Goal: Information Seeking & Learning: Learn about a topic

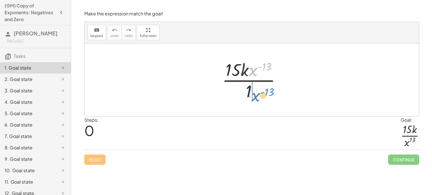
drag, startPoint x: 253, startPoint y: 75, endPoint x: 256, endPoint y: 100, distance: 25.5
click at [256, 100] on div at bounding box center [253, 80] width 69 height 44
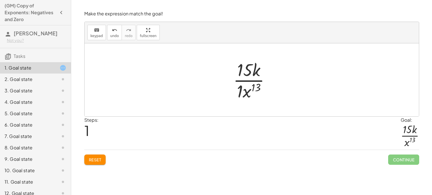
click at [240, 89] on div at bounding box center [253, 80] width 47 height 44
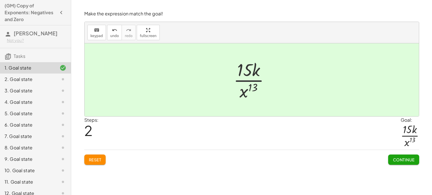
click at [406, 157] on span "Continue" at bounding box center [404, 159] width 22 height 5
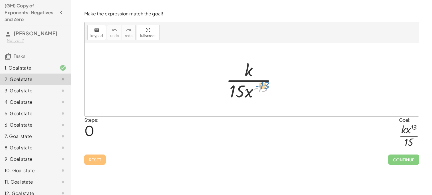
click at [266, 85] on div at bounding box center [253, 80] width 61 height 44
drag, startPoint x: 252, startPoint y: 92, endPoint x: 258, endPoint y: 65, distance: 27.4
click at [258, 65] on div at bounding box center [253, 80] width 61 height 44
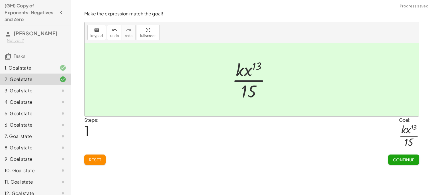
click at [395, 157] on span "Continue" at bounding box center [404, 159] width 22 height 5
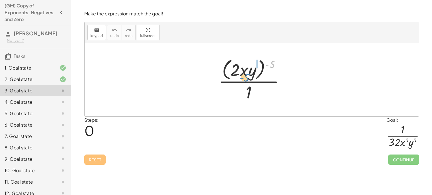
drag, startPoint x: 270, startPoint y: 65, endPoint x: 244, endPoint y: 78, distance: 28.9
click at [244, 78] on div at bounding box center [254, 79] width 76 height 46
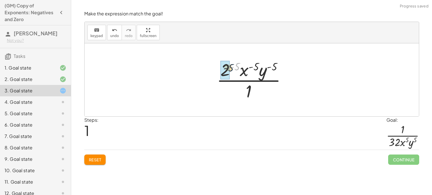
drag, startPoint x: 236, startPoint y: 68, endPoint x: 226, endPoint y: 70, distance: 10.0
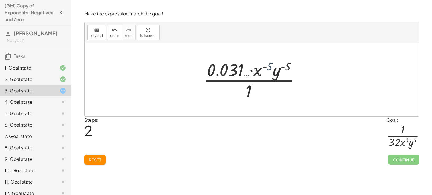
click at [267, 68] on div at bounding box center [254, 80] width 107 height 44
drag, startPoint x: 268, startPoint y: 69, endPoint x: 258, endPoint y: 74, distance: 11.7
click at [258, 74] on div at bounding box center [254, 80] width 107 height 44
drag, startPoint x: 287, startPoint y: 69, endPoint x: 266, endPoint y: 71, distance: 21.5
click at [266, 71] on div at bounding box center [254, 80] width 107 height 44
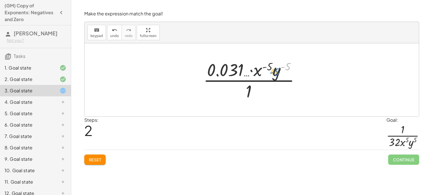
drag, startPoint x: 289, startPoint y: 67, endPoint x: 277, endPoint y: 72, distance: 13.1
click at [277, 72] on div at bounding box center [254, 80] width 107 height 44
drag, startPoint x: 268, startPoint y: 65, endPoint x: 240, endPoint y: 67, distance: 28.6
click at [240, 67] on div at bounding box center [254, 80] width 107 height 44
drag, startPoint x: 257, startPoint y: 72, endPoint x: 234, endPoint y: 70, distance: 23.2
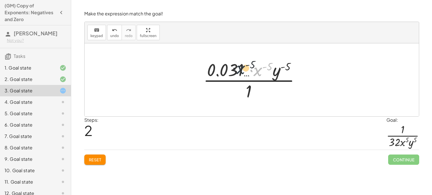
click at [234, 70] on div at bounding box center [254, 80] width 107 height 44
drag, startPoint x: 279, startPoint y: 69, endPoint x: 217, endPoint y: 66, distance: 61.9
click at [217, 66] on div at bounding box center [254, 80] width 107 height 44
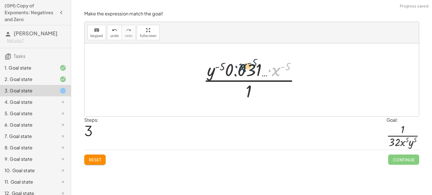
drag, startPoint x: 277, startPoint y: 72, endPoint x: 242, endPoint y: 68, distance: 35.0
click at [242, 68] on div at bounding box center [254, 80] width 107 height 44
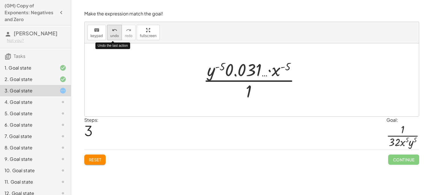
click at [113, 29] on icon "undo" at bounding box center [114, 30] width 5 height 7
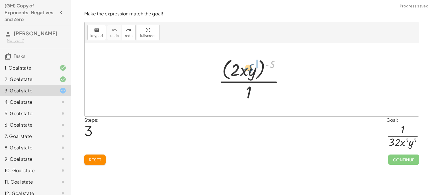
drag, startPoint x: 270, startPoint y: 68, endPoint x: 249, endPoint y: 73, distance: 21.6
click at [249, 73] on div at bounding box center [254, 79] width 76 height 46
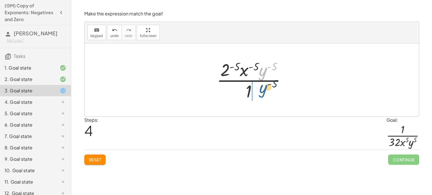
drag, startPoint x: 265, startPoint y: 73, endPoint x: 265, endPoint y: 92, distance: 18.8
click at [265, 92] on div at bounding box center [254, 80] width 80 height 44
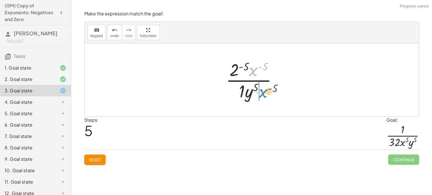
drag, startPoint x: 254, startPoint y: 71, endPoint x: 262, endPoint y: 92, distance: 22.5
click at [262, 92] on div at bounding box center [254, 80] width 62 height 44
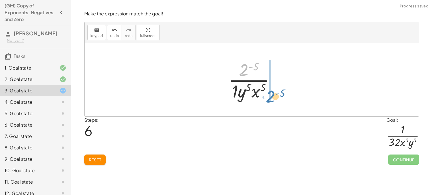
drag, startPoint x: 245, startPoint y: 69, endPoint x: 272, endPoint y: 96, distance: 38.1
click at [272, 96] on div at bounding box center [254, 80] width 57 height 44
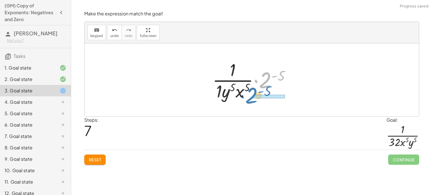
drag, startPoint x: 262, startPoint y: 74, endPoint x: 248, endPoint y: 90, distance: 20.8
click at [248, 90] on div at bounding box center [254, 80] width 88 height 44
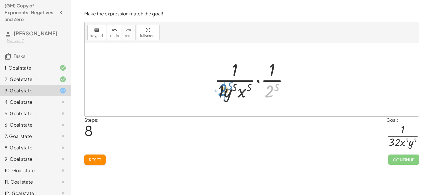
drag, startPoint x: 271, startPoint y: 94, endPoint x: 219, endPoint y: 91, distance: 51.4
click at [219, 91] on div at bounding box center [254, 80] width 85 height 44
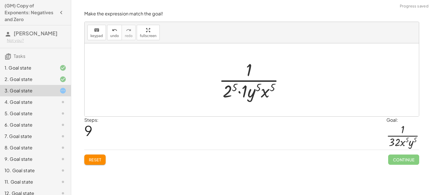
click at [233, 87] on div at bounding box center [254, 80] width 76 height 44
click at [247, 92] on div at bounding box center [254, 80] width 80 height 44
drag, startPoint x: 261, startPoint y: 93, endPoint x: 243, endPoint y: 91, distance: 18.0
click at [243, 91] on div at bounding box center [254, 80] width 70 height 44
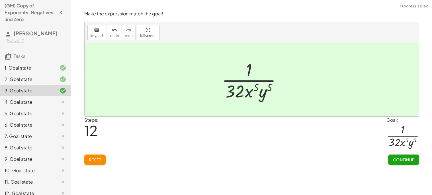
click at [398, 162] on span "Continue" at bounding box center [404, 159] width 22 height 5
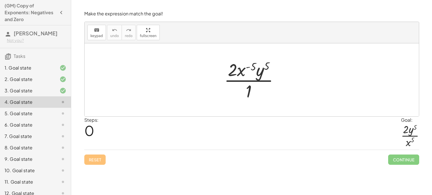
click at [235, 92] on div at bounding box center [253, 80] width 65 height 44
click at [235, 92] on div at bounding box center [254, 79] width 72 height 29
drag, startPoint x: 252, startPoint y: 68, endPoint x: 248, endPoint y: 93, distance: 24.5
click at [248, 93] on div at bounding box center [253, 80] width 65 height 44
drag, startPoint x: 238, startPoint y: 70, endPoint x: 238, endPoint y: 88, distance: 17.4
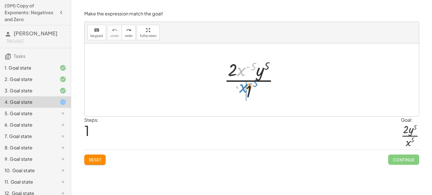
click at [238, 88] on div at bounding box center [253, 80] width 65 height 44
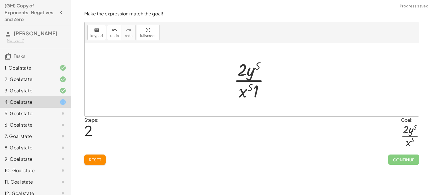
click at [259, 90] on div at bounding box center [254, 80] width 46 height 44
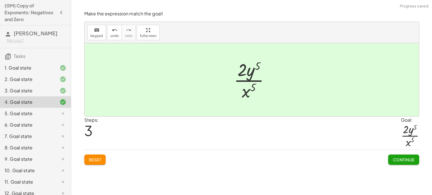
click at [393, 158] on span "Continue" at bounding box center [404, 159] width 22 height 5
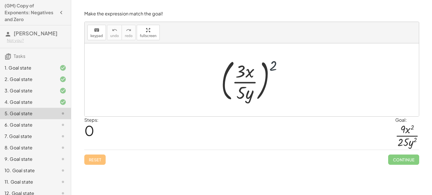
drag, startPoint x: 277, startPoint y: 68, endPoint x: 229, endPoint y: 85, distance: 50.6
click at [229, 85] on div at bounding box center [254, 79] width 72 height 47
drag, startPoint x: 271, startPoint y: 68, endPoint x: 246, endPoint y: 93, distance: 35.9
click at [246, 93] on div at bounding box center [254, 79] width 72 height 47
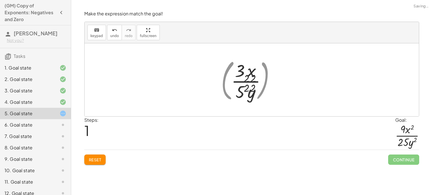
click at [246, 93] on div at bounding box center [254, 80] width 53 height 44
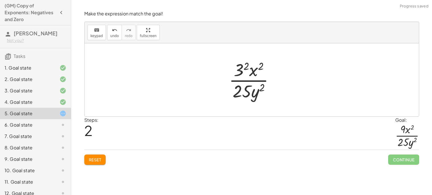
click at [243, 67] on div at bounding box center [253, 80] width 55 height 44
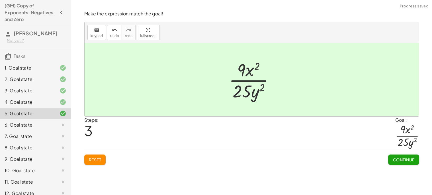
click at [407, 157] on span "Continue" at bounding box center [404, 159] width 22 height 5
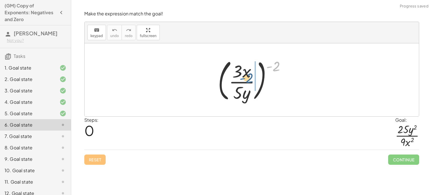
drag, startPoint x: 272, startPoint y: 68, endPoint x: 245, endPoint y: 80, distance: 29.5
click at [245, 80] on div at bounding box center [254, 79] width 78 height 47
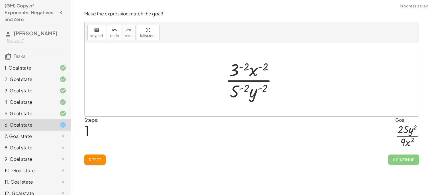
click at [233, 74] on div at bounding box center [254, 80] width 62 height 44
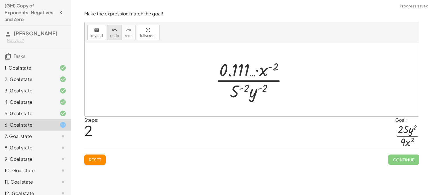
click at [114, 30] on icon "undo" at bounding box center [114, 30] width 5 height 7
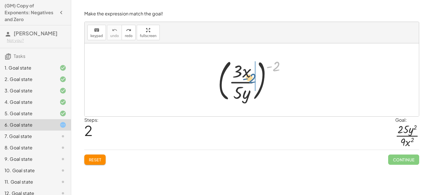
drag, startPoint x: 275, startPoint y: 71, endPoint x: 251, endPoint y: 83, distance: 27.5
click at [251, 83] on div at bounding box center [254, 79] width 78 height 47
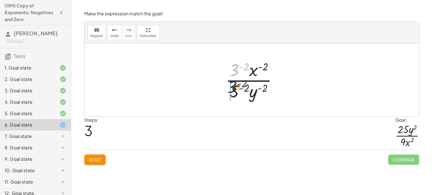
drag, startPoint x: 236, startPoint y: 69, endPoint x: 234, endPoint y: 89, distance: 20.0
click at [234, 89] on div at bounding box center [254, 80] width 62 height 44
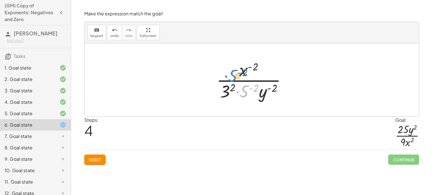
drag, startPoint x: 247, startPoint y: 96, endPoint x: 234, endPoint y: 81, distance: 19.6
click at [234, 81] on div at bounding box center [254, 80] width 80 height 44
drag, startPoint x: 242, startPoint y: 88, endPoint x: 228, endPoint y: 68, distance: 24.6
click at [228, 68] on div at bounding box center [254, 80] width 80 height 44
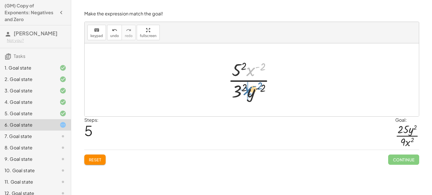
drag, startPoint x: 250, startPoint y: 69, endPoint x: 247, endPoint y: 89, distance: 20.2
click at [247, 89] on div at bounding box center [253, 80] width 57 height 44
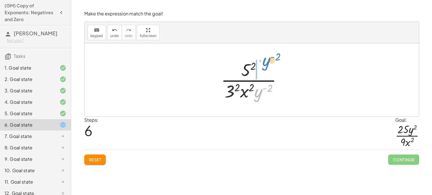
drag, startPoint x: 260, startPoint y: 96, endPoint x: 267, endPoint y: 62, distance: 34.4
click at [267, 62] on div at bounding box center [253, 80] width 71 height 44
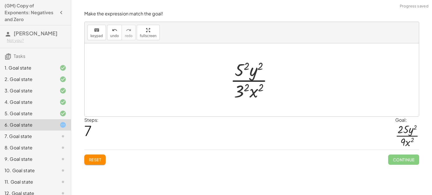
click at [240, 64] on div at bounding box center [254, 80] width 53 height 44
click at [238, 85] on div at bounding box center [253, 80] width 55 height 44
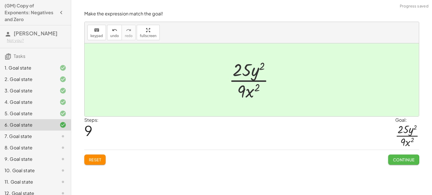
click at [412, 158] on span "Continue" at bounding box center [404, 159] width 22 height 5
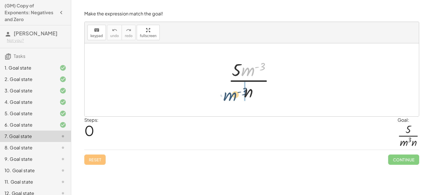
drag, startPoint x: 250, startPoint y: 69, endPoint x: 232, endPoint y: 94, distance: 31.0
click at [232, 94] on div at bounding box center [254, 80] width 56 height 44
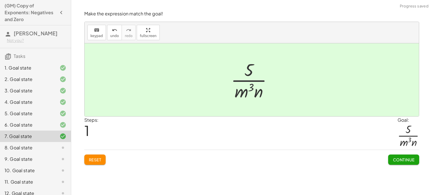
click at [414, 163] on button "Continue" at bounding box center [403, 159] width 31 height 10
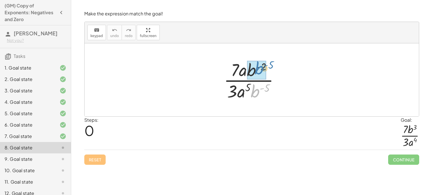
drag, startPoint x: 258, startPoint y: 91, endPoint x: 261, endPoint y: 68, distance: 23.3
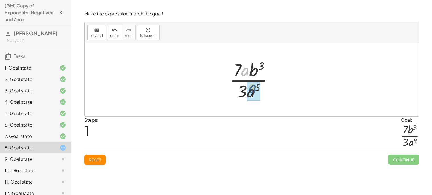
drag, startPoint x: 248, startPoint y: 71, endPoint x: 258, endPoint y: 92, distance: 23.4
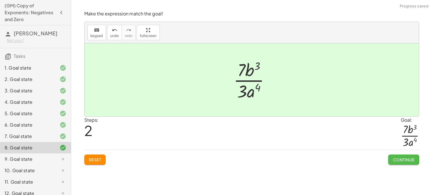
click at [395, 158] on span "Continue" at bounding box center [404, 159] width 22 height 5
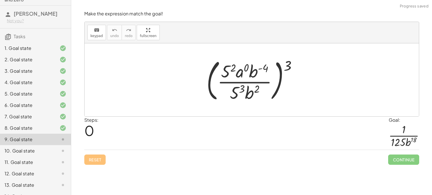
scroll to position [75, 0]
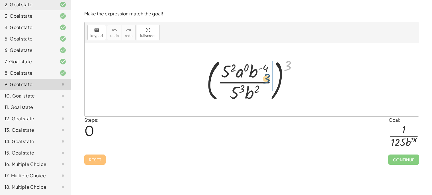
drag, startPoint x: 290, startPoint y: 67, endPoint x: 267, endPoint y: 80, distance: 26.3
click at [267, 80] on div at bounding box center [254, 79] width 101 height 47
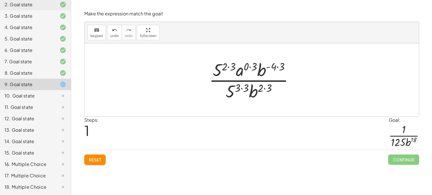
click at [229, 67] on div at bounding box center [253, 80] width 95 height 44
click at [275, 68] on div at bounding box center [254, 80] width 87 height 44
click at [256, 65] on div at bounding box center [254, 80] width 82 height 44
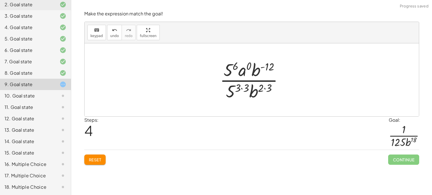
click at [247, 88] on div at bounding box center [254, 80] width 74 height 44
click at [264, 89] on div at bounding box center [254, 80] width 74 height 44
click at [236, 91] on div at bounding box center [254, 80] width 74 height 44
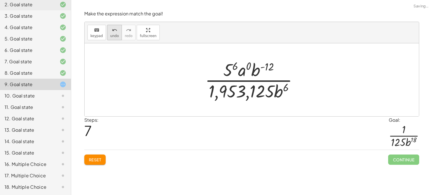
click at [111, 34] on span "undo" at bounding box center [114, 36] width 9 height 4
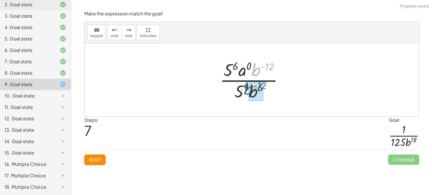
drag, startPoint x: 255, startPoint y: 70, endPoint x: 248, endPoint y: 89, distance: 20.8
click at [248, 89] on div at bounding box center [254, 80] width 74 height 44
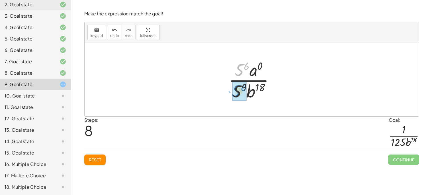
drag, startPoint x: 241, startPoint y: 72, endPoint x: 239, endPoint y: 93, distance: 21.5
click at [239, 92] on div at bounding box center [254, 80] width 57 height 44
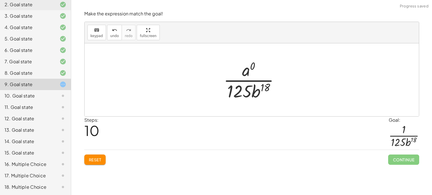
click at [249, 73] on div at bounding box center [254, 80] width 66 height 44
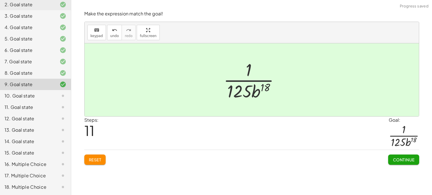
click at [407, 162] on span "Continue" at bounding box center [404, 159] width 22 height 5
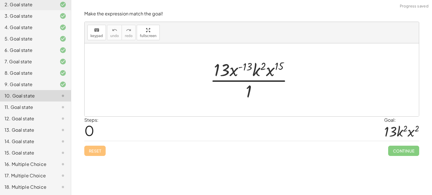
click at [249, 94] on div at bounding box center [253, 80] width 93 height 44
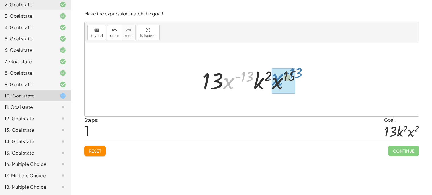
drag, startPoint x: 227, startPoint y: 82, endPoint x: 276, endPoint y: 78, distance: 48.9
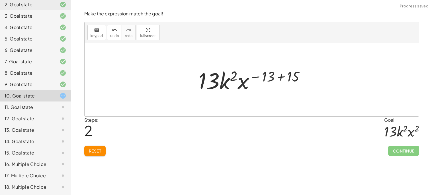
click at [275, 78] on div at bounding box center [254, 79] width 117 height 29
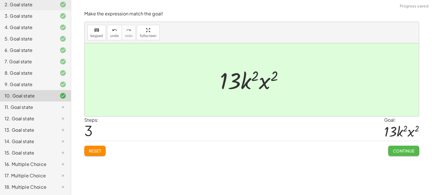
click at [395, 148] on span "Continue" at bounding box center [404, 150] width 22 height 5
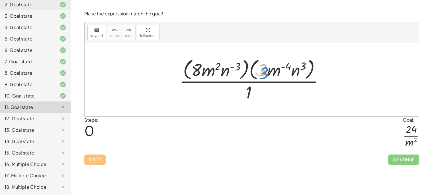
drag, startPoint x: 265, startPoint y: 74, endPoint x: 267, endPoint y: 77, distance: 3.7
click at [267, 77] on div at bounding box center [254, 79] width 155 height 46
drag, startPoint x: 209, startPoint y: 70, endPoint x: 268, endPoint y: 97, distance: 64.4
click at [268, 97] on div at bounding box center [254, 79] width 155 height 46
drag, startPoint x: 209, startPoint y: 68, endPoint x: 260, endPoint y: 85, distance: 54.2
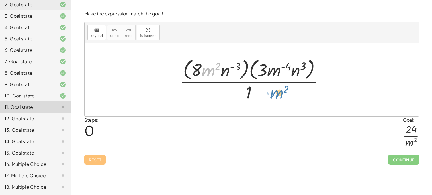
click at [260, 85] on div at bounding box center [254, 79] width 155 height 46
drag, startPoint x: 208, startPoint y: 73, endPoint x: 238, endPoint y: 85, distance: 33.0
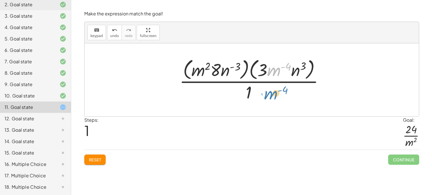
drag, startPoint x: 274, startPoint y: 70, endPoint x: 270, endPoint y: 94, distance: 24.5
click at [270, 94] on div at bounding box center [254, 79] width 155 height 46
drag, startPoint x: 201, startPoint y: 71, endPoint x: 265, endPoint y: 92, distance: 66.8
click at [265, 92] on div at bounding box center [254, 79] width 155 height 46
drag, startPoint x: 273, startPoint y: 74, endPoint x: 199, endPoint y: 78, distance: 73.9
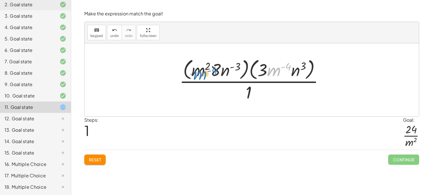
click at [199, 78] on div at bounding box center [254, 79] width 155 height 46
click at [186, 67] on div at bounding box center [254, 79] width 155 height 46
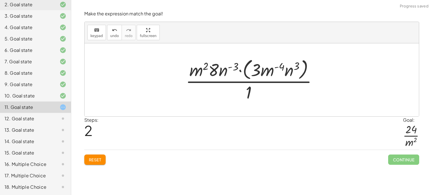
click at [245, 74] on div at bounding box center [254, 79] width 142 height 46
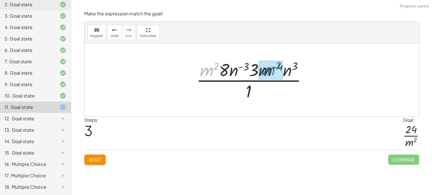
drag, startPoint x: 213, startPoint y: 68, endPoint x: 275, endPoint y: 69, distance: 62.4
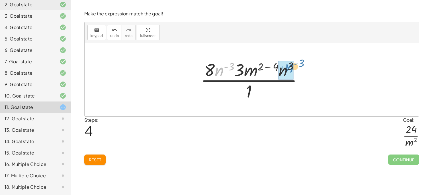
drag, startPoint x: 228, startPoint y: 65, endPoint x: 299, endPoint y: 62, distance: 70.2
click at [299, 62] on div at bounding box center [254, 80] width 112 height 44
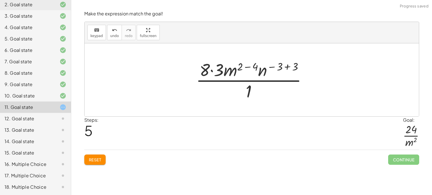
click at [293, 64] on div at bounding box center [254, 80] width 122 height 44
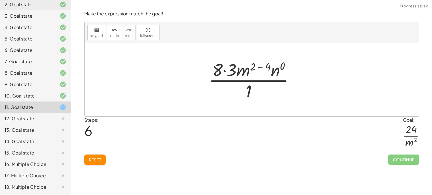
click at [268, 63] on div at bounding box center [254, 80] width 96 height 44
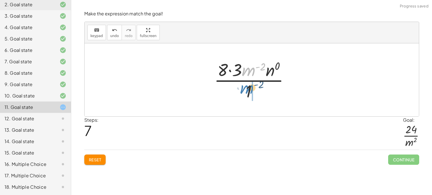
drag, startPoint x: 249, startPoint y: 72, endPoint x: 248, endPoint y: 95, distance: 22.8
click at [248, 95] on div at bounding box center [253, 80] width 85 height 44
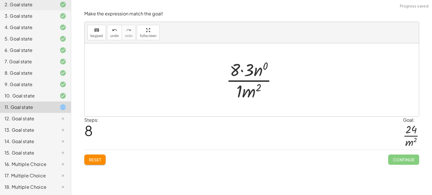
click at [238, 90] on div at bounding box center [254, 80] width 62 height 44
click at [260, 71] on div at bounding box center [254, 80] width 62 height 44
click at [252, 71] on div at bounding box center [253, 80] width 57 height 44
click at [260, 71] on div at bounding box center [254, 80] width 52 height 44
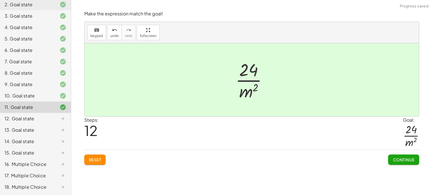
click at [392, 161] on button "Continue" at bounding box center [403, 159] width 31 height 10
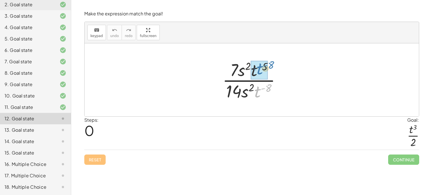
drag, startPoint x: 258, startPoint y: 91, endPoint x: 260, endPoint y: 68, distance: 22.9
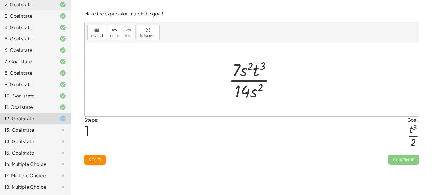
click at [244, 72] on div at bounding box center [254, 80] width 56 height 44
drag, startPoint x: 241, startPoint y: 94, endPoint x: 233, endPoint y: 76, distance: 20.1
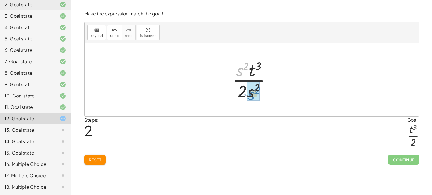
drag, startPoint x: 238, startPoint y: 73, endPoint x: 249, endPoint y: 96, distance: 26.0
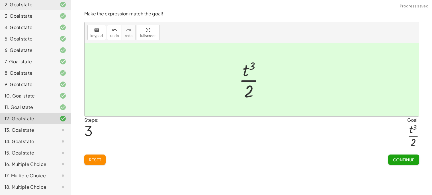
click at [410, 161] on span "Continue" at bounding box center [404, 159] width 22 height 5
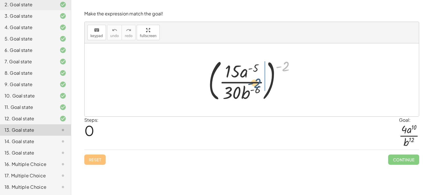
drag, startPoint x: 287, startPoint y: 65, endPoint x: 256, endPoint y: 82, distance: 35.1
click at [256, 82] on div at bounding box center [253, 79] width 97 height 47
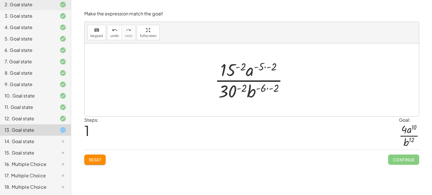
click at [270, 69] on div at bounding box center [254, 80] width 84 height 44
click at [272, 87] on div at bounding box center [254, 80] width 84 height 44
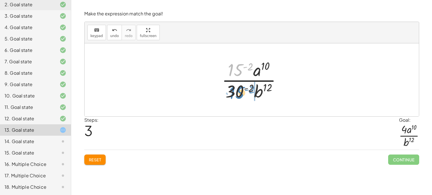
drag, startPoint x: 233, startPoint y: 68, endPoint x: 234, endPoint y: 91, distance: 23.4
click at [234, 91] on div at bounding box center [254, 80] width 70 height 44
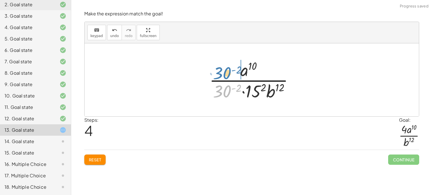
drag, startPoint x: 228, startPoint y: 84, endPoint x: 230, endPoint y: 71, distance: 12.9
click at [230, 71] on div at bounding box center [254, 80] width 95 height 44
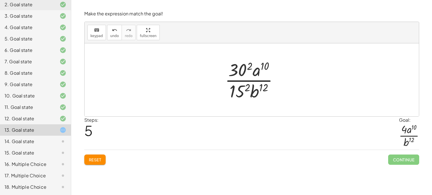
click at [240, 89] on div at bounding box center [254, 80] width 64 height 44
click at [234, 75] on div at bounding box center [253, 80] width 69 height 44
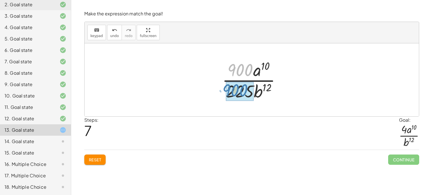
drag, startPoint x: 234, startPoint y: 68, endPoint x: 229, endPoint y: 89, distance: 21.7
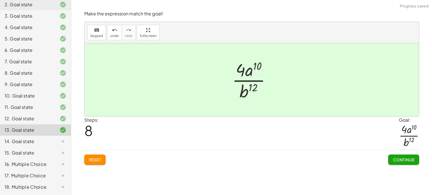
click at [390, 156] on button "Continue" at bounding box center [403, 159] width 31 height 10
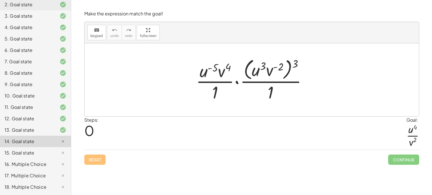
click at [247, 68] on div at bounding box center [254, 79] width 122 height 46
click at [285, 75] on div at bounding box center [254, 79] width 122 height 46
click at [248, 66] on div at bounding box center [254, 79] width 122 height 46
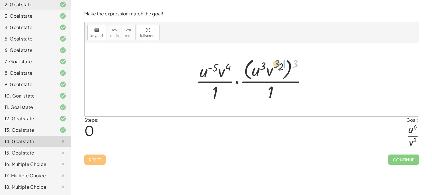
drag, startPoint x: 295, startPoint y: 64, endPoint x: 276, endPoint y: 64, distance: 19.4
click at [276, 64] on div at bounding box center [254, 79] width 122 height 46
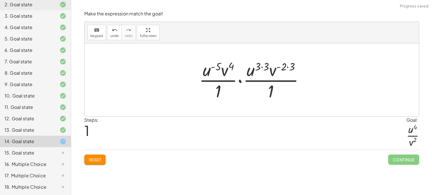
click at [258, 65] on div at bounding box center [253, 80] width 115 height 44
click at [264, 67] on div at bounding box center [253, 80] width 115 height 44
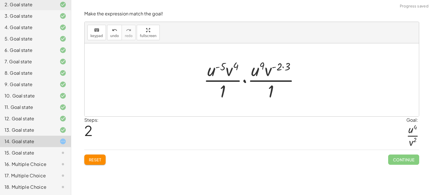
click at [282, 67] on div at bounding box center [254, 80] width 106 height 44
click at [280, 67] on div at bounding box center [254, 80] width 106 height 44
click at [290, 67] on div at bounding box center [254, 80] width 106 height 44
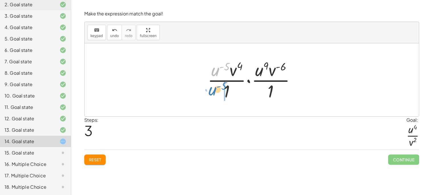
drag, startPoint x: 216, startPoint y: 72, endPoint x: 213, endPoint y: 91, distance: 19.3
click at [213, 91] on div at bounding box center [254, 80] width 98 height 44
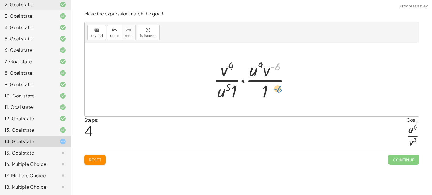
drag, startPoint x: 275, startPoint y: 66, endPoint x: 276, endPoint y: 88, distance: 22.3
click at [276, 88] on div at bounding box center [254, 80] width 86 height 44
drag, startPoint x: 269, startPoint y: 71, endPoint x: 276, endPoint y: 103, distance: 33.5
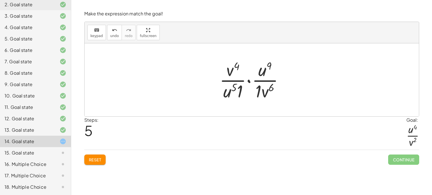
click at [239, 94] on div at bounding box center [254, 80] width 74 height 44
click at [257, 94] on div at bounding box center [254, 80] width 68 height 44
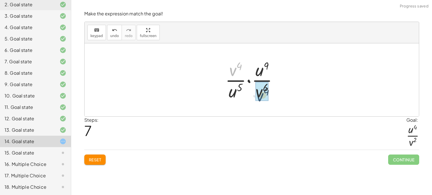
drag, startPoint x: 232, startPoint y: 68, endPoint x: 263, endPoint y: 98, distance: 42.5
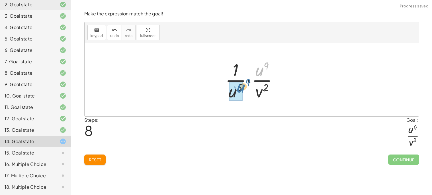
drag, startPoint x: 261, startPoint y: 68, endPoint x: 240, endPoint y: 85, distance: 27.1
drag, startPoint x: 235, startPoint y: 89, endPoint x: 264, endPoint y: 73, distance: 33.2
click at [264, 73] on div at bounding box center [253, 80] width 67 height 44
drag, startPoint x: 264, startPoint y: 73, endPoint x: 241, endPoint y: 90, distance: 28.3
click at [241, 90] on div at bounding box center [253, 80] width 67 height 44
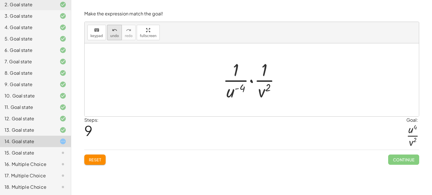
click at [114, 28] on icon "undo" at bounding box center [114, 30] width 5 height 7
drag, startPoint x: 230, startPoint y: 90, endPoint x: 254, endPoint y: 73, distance: 29.9
click at [254, 73] on div at bounding box center [254, 80] width 63 height 44
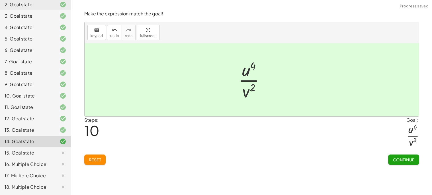
click at [395, 162] on span "Continue" at bounding box center [404, 159] width 22 height 5
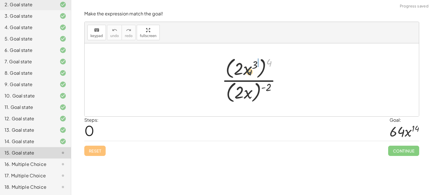
drag, startPoint x: 270, startPoint y: 61, endPoint x: 249, endPoint y: 70, distance: 22.3
click at [249, 70] on div at bounding box center [254, 79] width 70 height 49
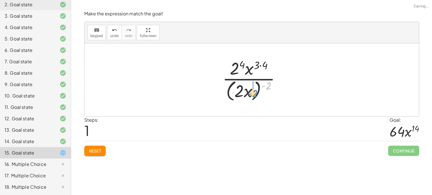
drag, startPoint x: 269, startPoint y: 86, endPoint x: 254, endPoint y: 94, distance: 16.2
click at [254, 94] on div at bounding box center [254, 79] width 68 height 46
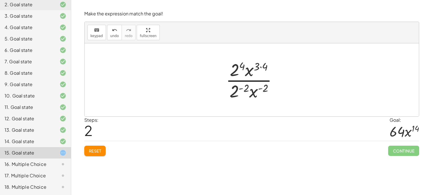
click at [257, 69] on div at bounding box center [254, 80] width 62 height 44
click at [264, 67] on div at bounding box center [254, 80] width 62 height 44
drag, startPoint x: 237, startPoint y: 87, endPoint x: 238, endPoint y: 70, distance: 17.7
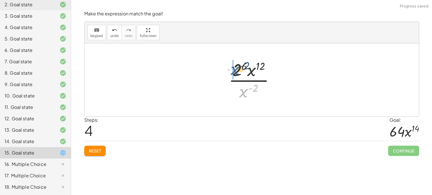
drag, startPoint x: 243, startPoint y: 93, endPoint x: 234, endPoint y: 71, distance: 24.4
click at [234, 71] on div at bounding box center [254, 80] width 56 height 44
click at [234, 71] on div at bounding box center [254, 79] width 79 height 29
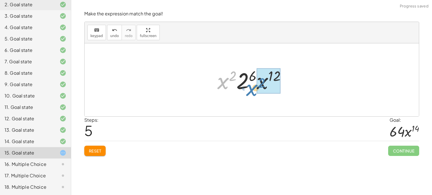
drag, startPoint x: 218, startPoint y: 85, endPoint x: 247, endPoint y: 92, distance: 29.8
click at [247, 92] on div at bounding box center [254, 79] width 79 height 29
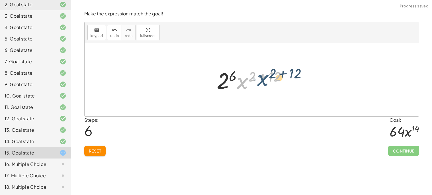
drag, startPoint x: 241, startPoint y: 88, endPoint x: 262, endPoint y: 85, distance: 21.0
click at [262, 85] on div at bounding box center [254, 79] width 80 height 29
drag, startPoint x: 272, startPoint y: 76, endPoint x: 256, endPoint y: 79, distance: 15.8
click at [256, 79] on div at bounding box center [254, 79] width 80 height 29
drag, startPoint x: 271, startPoint y: 77, endPoint x: 249, endPoint y: 75, distance: 22.0
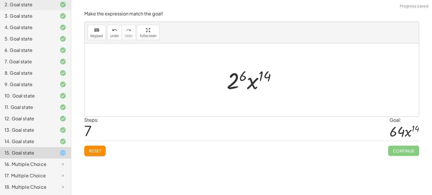
click at [240, 77] on div at bounding box center [254, 79] width 60 height 29
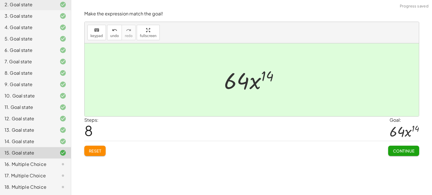
click at [400, 151] on span "Continue" at bounding box center [404, 150] width 22 height 5
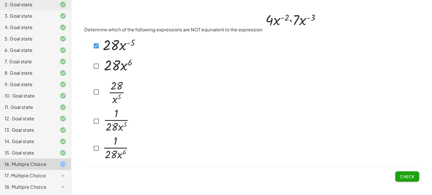
click at [96, 51] on div at bounding box center [114, 45] width 46 height 21
click at [102, 114] on img at bounding box center [115, 120] width 29 height 25
click at [103, 117] on img at bounding box center [115, 120] width 29 height 25
click at [101, 98] on img at bounding box center [115, 91] width 29 height 30
click at [99, 79] on div at bounding box center [110, 92] width 39 height 32
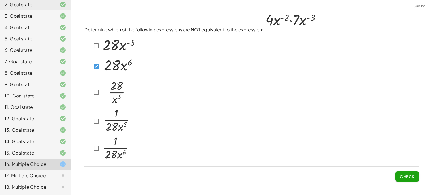
click at [105, 121] on img at bounding box center [115, 120] width 29 height 25
click at [109, 146] on img at bounding box center [115, 147] width 28 height 26
click at [0, 0] on div "Determine which of the following expressions are NOT equivalent to the expressi…" at bounding box center [0, 0] width 0 height 0
click at [416, 178] on button "Check" at bounding box center [407, 176] width 24 height 10
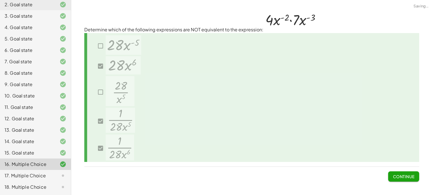
click at [413, 178] on button "Continue" at bounding box center [403, 176] width 31 height 10
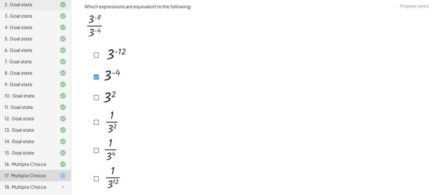
click at [106, 145] on img at bounding box center [111, 150] width 20 height 26
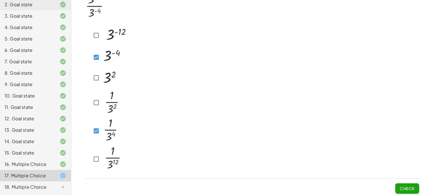
click at [406, 186] on span "Check" at bounding box center [407, 188] width 15 height 5
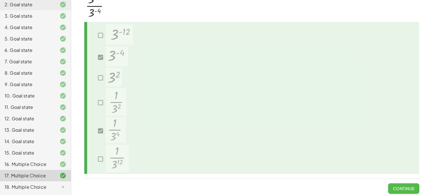
click at [405, 186] on span "Continue" at bounding box center [404, 188] width 22 height 5
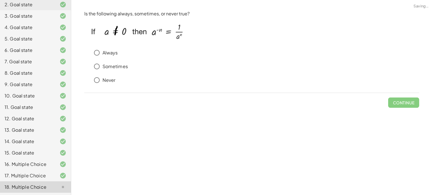
click at [115, 50] on p "Always" at bounding box center [110, 53] width 15 height 7
click at [398, 102] on button "Check" at bounding box center [407, 102] width 24 height 10
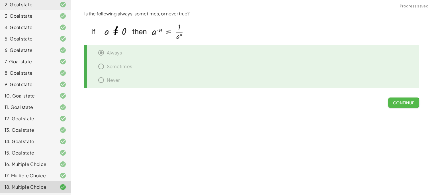
click at [398, 102] on span "Continue" at bounding box center [404, 102] width 22 height 5
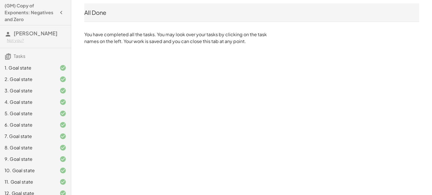
scroll to position [75, 0]
